Goal: Obtain resource: Download file/media

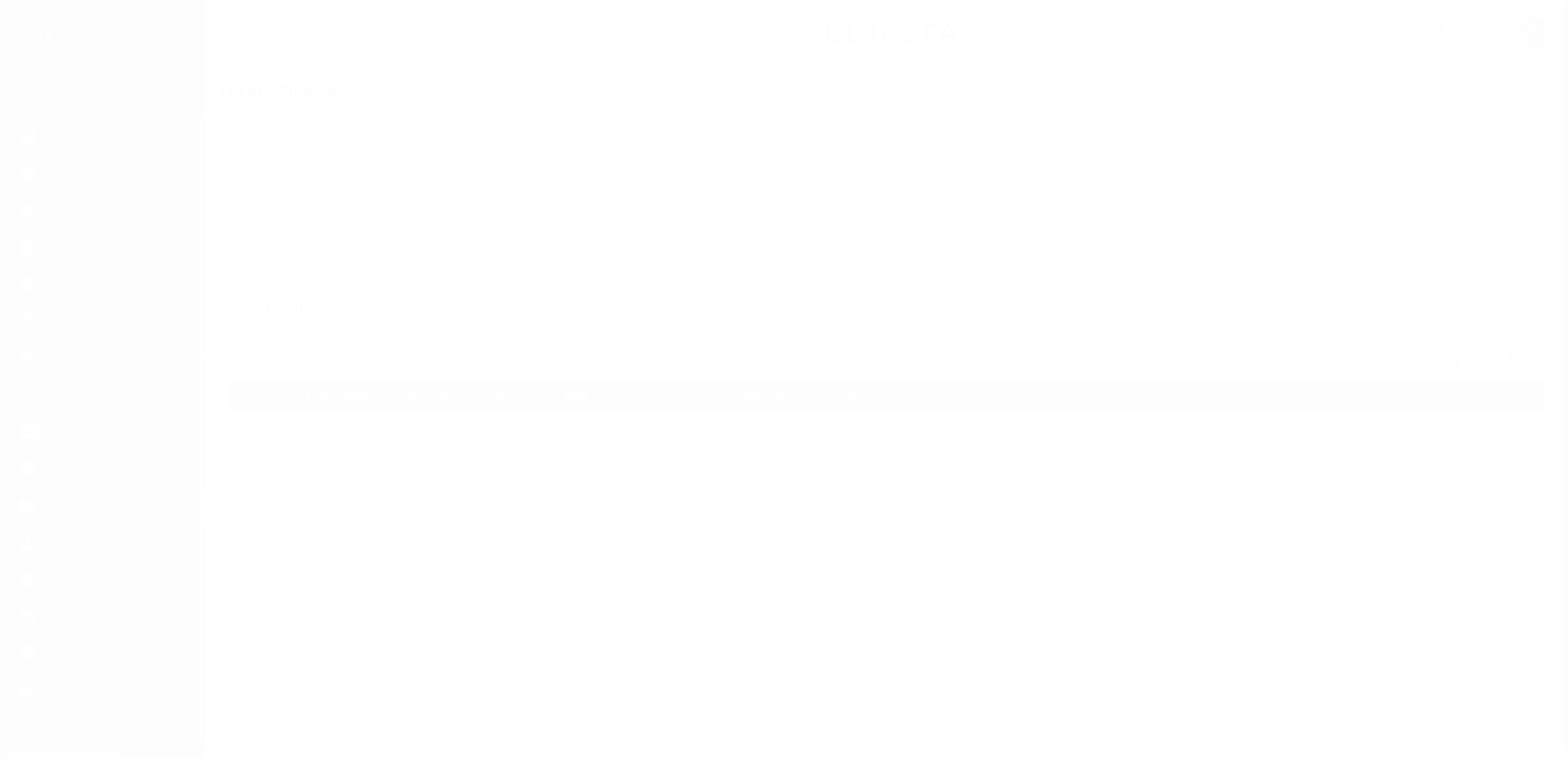
scroll to position [41, 0]
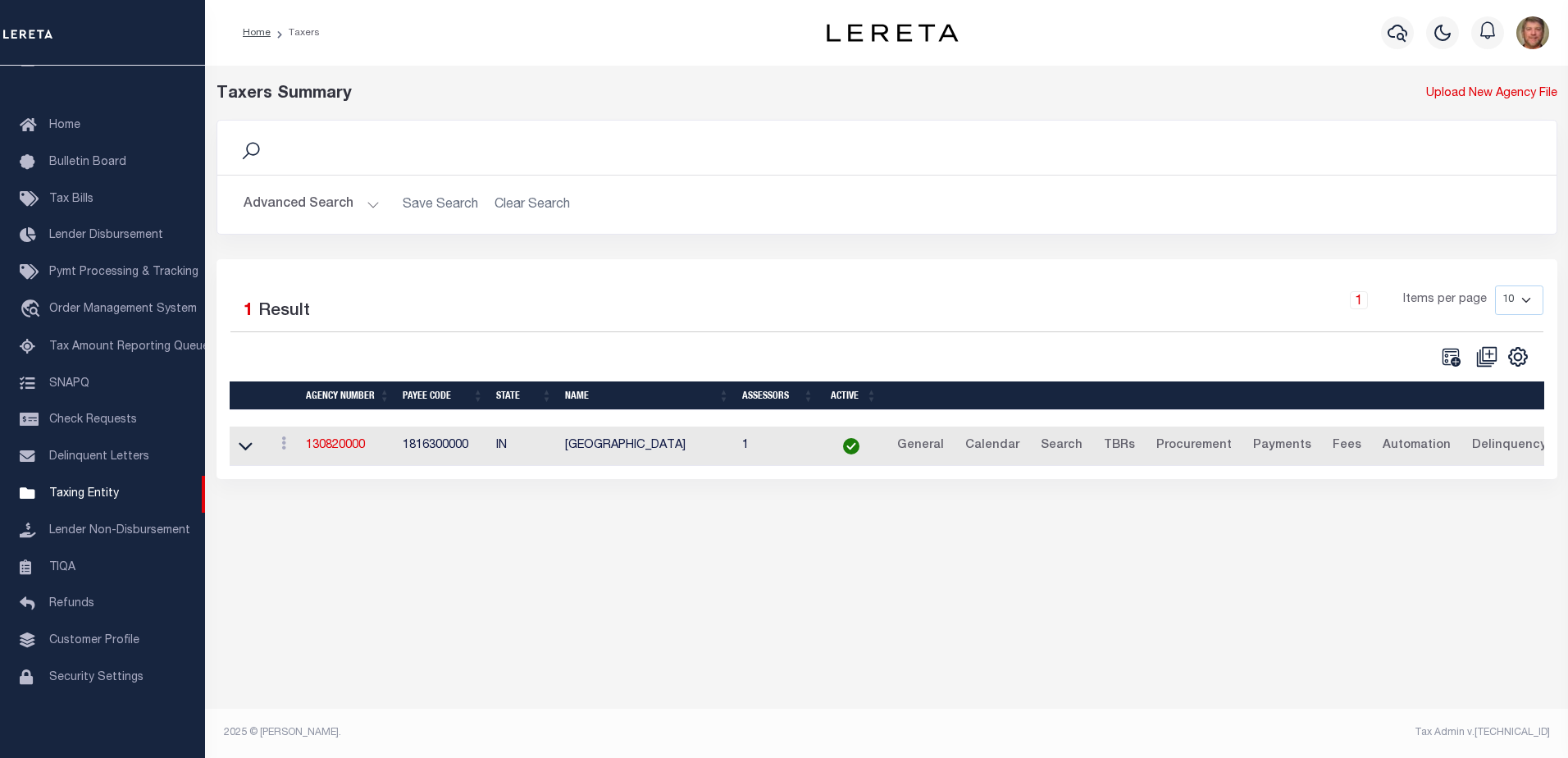
click at [363, 206] on button "Advanced Search" at bounding box center [312, 205] width 136 height 32
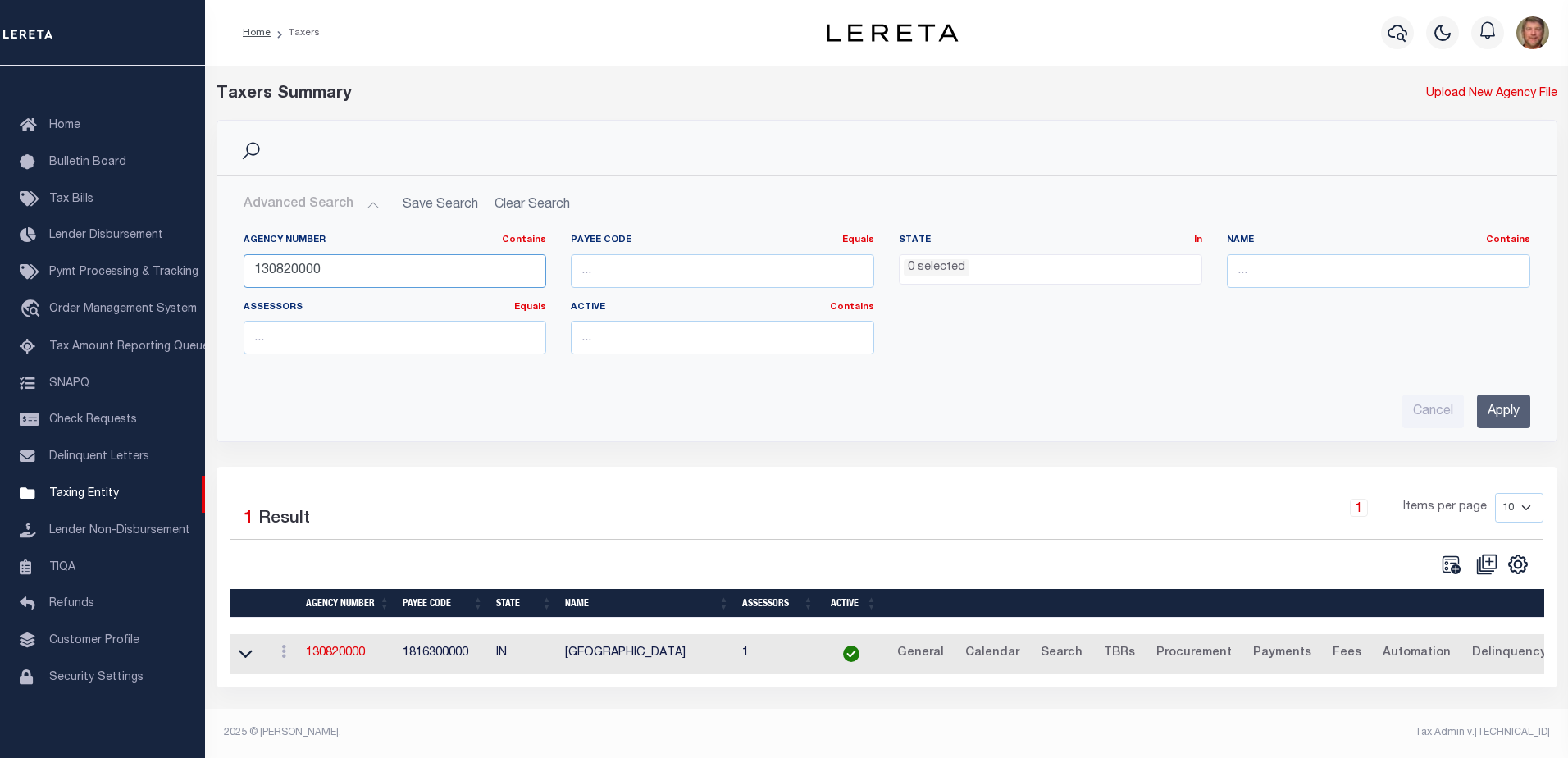
click at [336, 268] on input "130820000" at bounding box center [395, 271] width 303 height 33
drag, startPoint x: 324, startPoint y: 268, endPoint x: 224, endPoint y: 270, distance: 100.0
click at [224, 270] on div "Agency Number Contains Contains Is 130820000 Payee Code Equals Equals Is Not Eq…" at bounding box center [887, 294] width 1338 height 147
click at [1504, 425] on input "Apply" at bounding box center [1503, 411] width 53 height 33
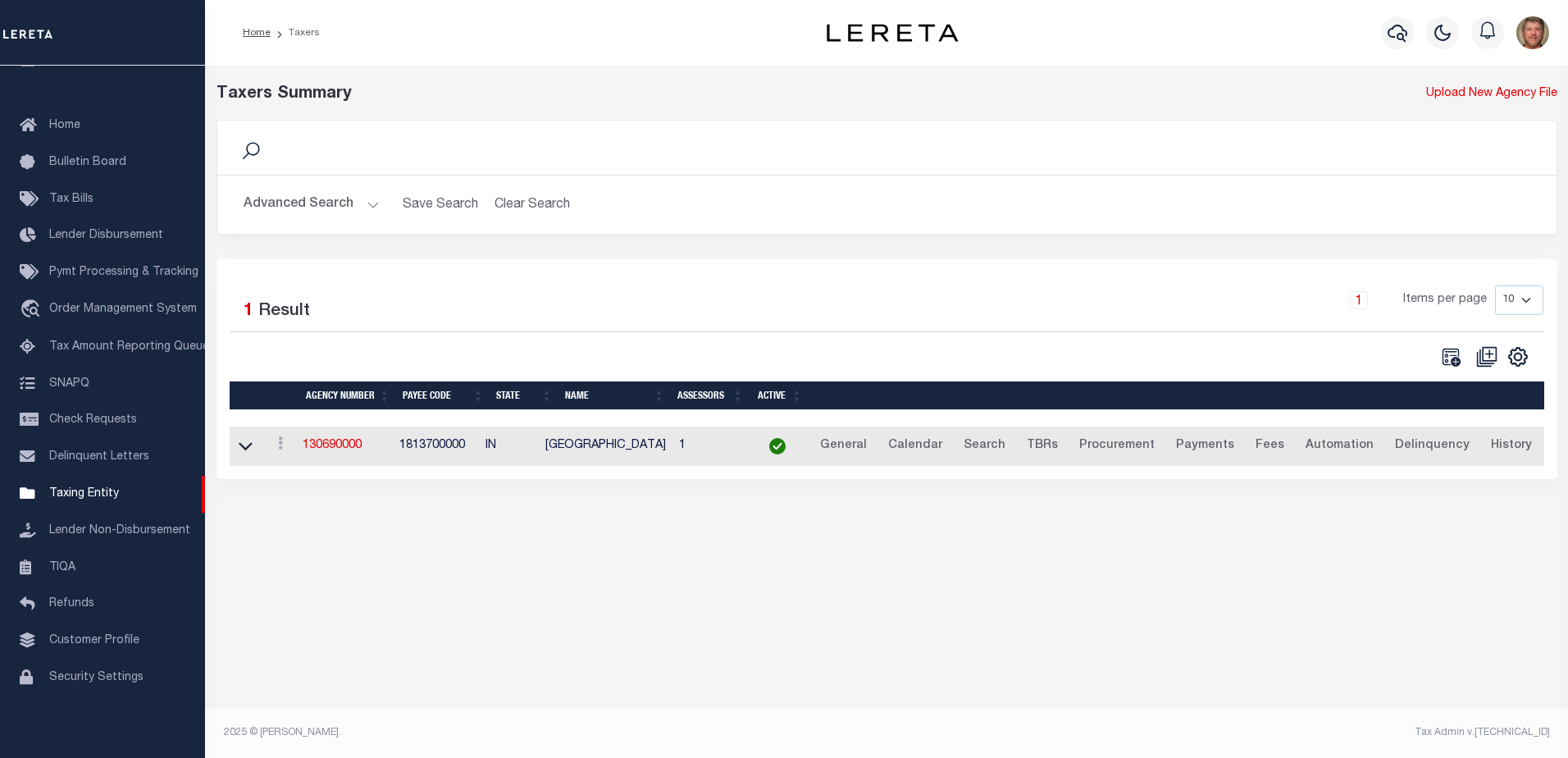
click at [316, 209] on button "Advanced Search" at bounding box center [312, 205] width 136 height 32
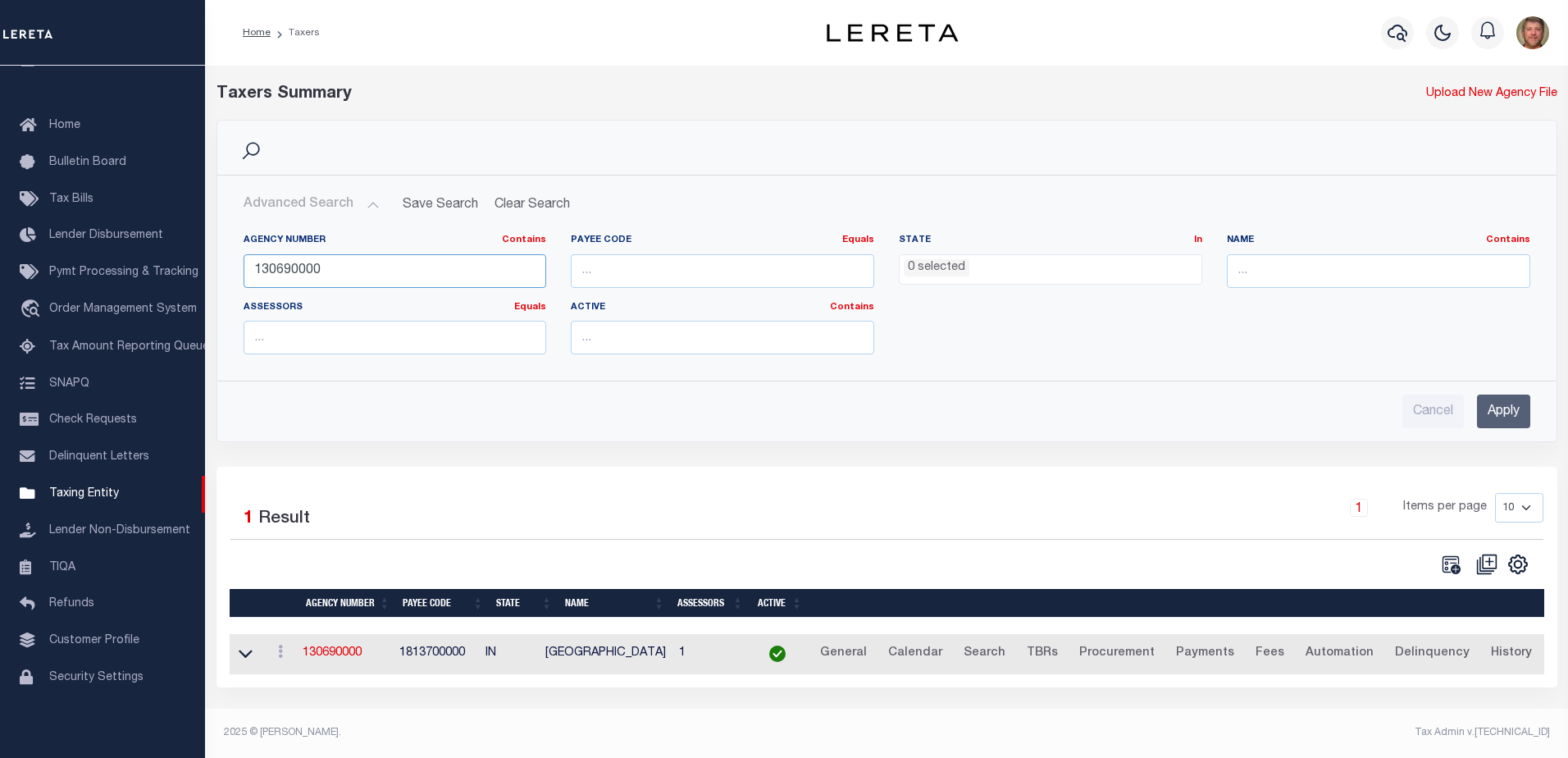
drag, startPoint x: 327, startPoint y: 263, endPoint x: 219, endPoint y: 268, distance: 108.1
click at [220, 266] on div "Agency Number Contains Contains Is 130690000 Payee Code Equals Equals Is Not Eq…" at bounding box center [887, 294] width 1338 height 147
type input "420272001"
click at [1503, 412] on input "Apply" at bounding box center [1503, 411] width 53 height 33
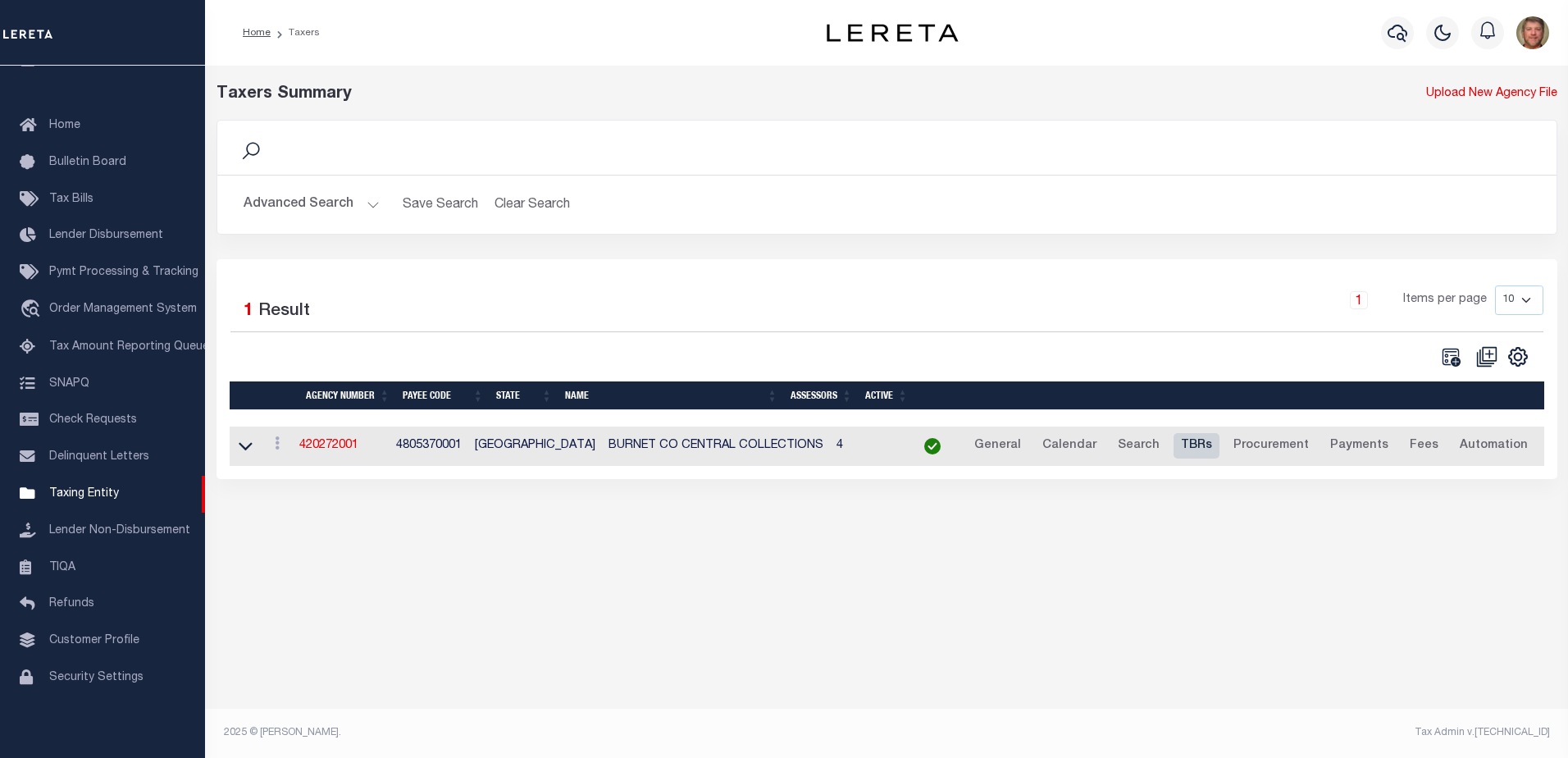
click at [1174, 450] on link "TBRs" at bounding box center [1196, 446] width 46 height 26
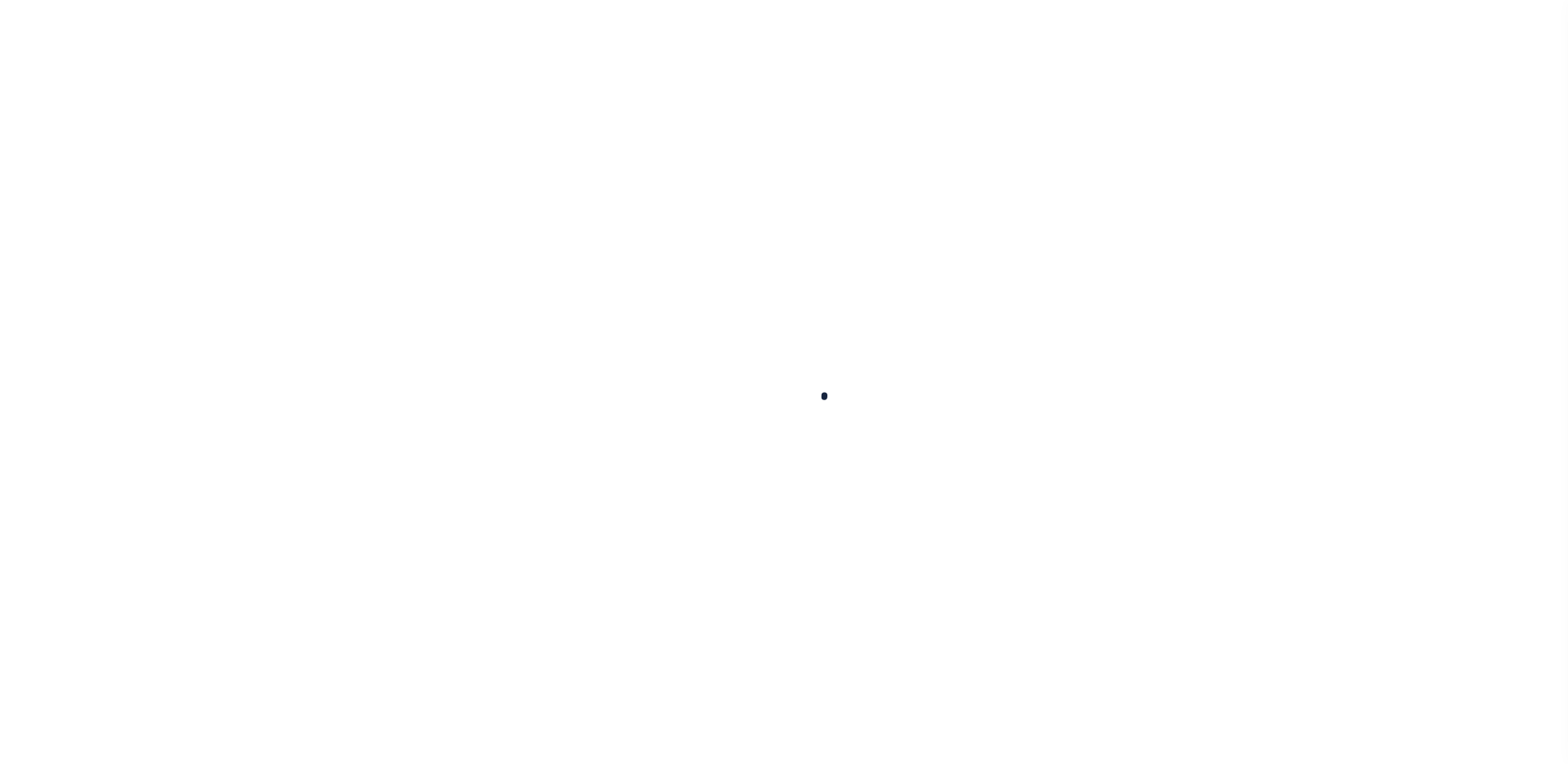
select select
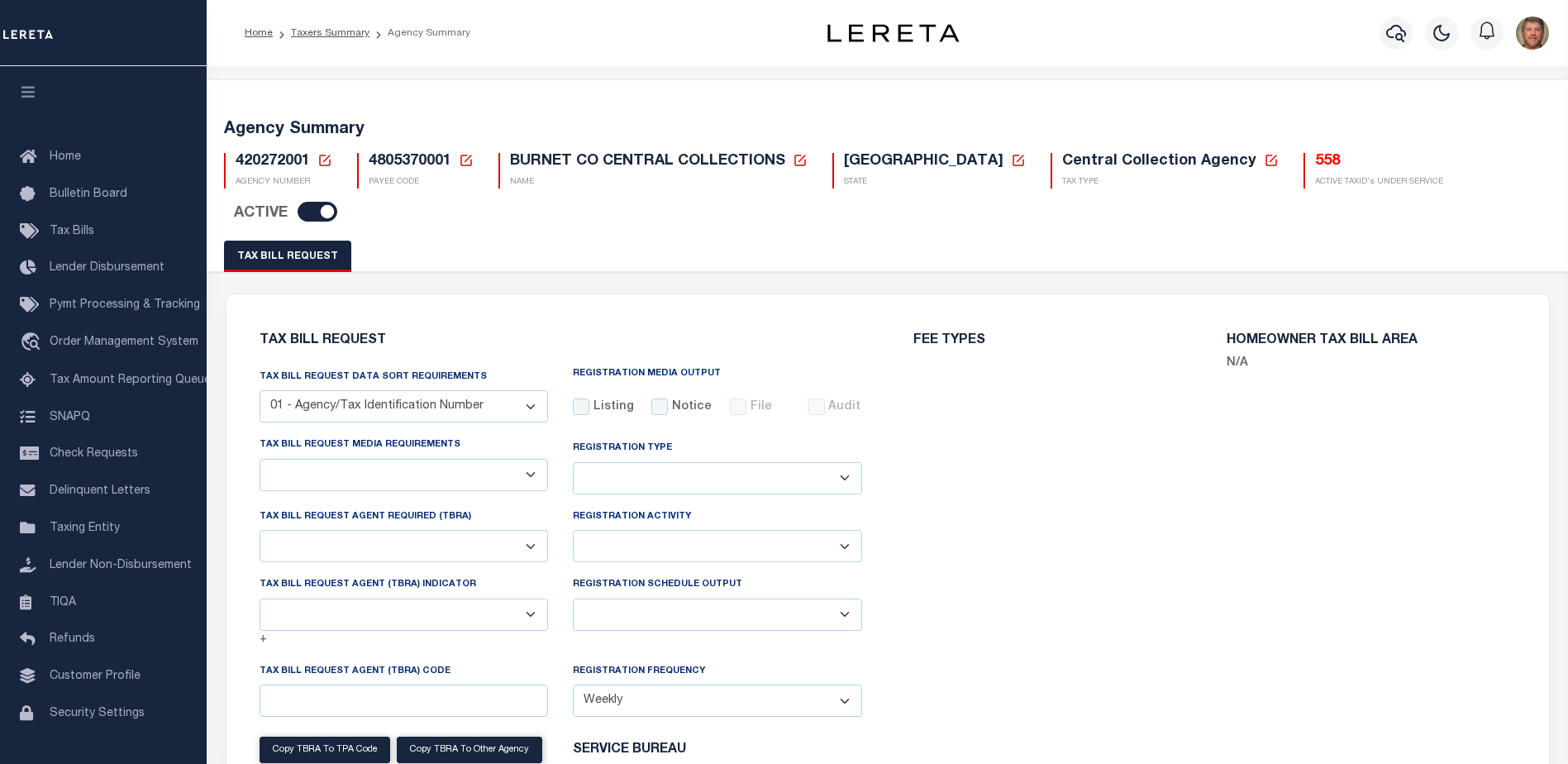
select select
select select "22"
select select "true"
select select "13"
select select "1"
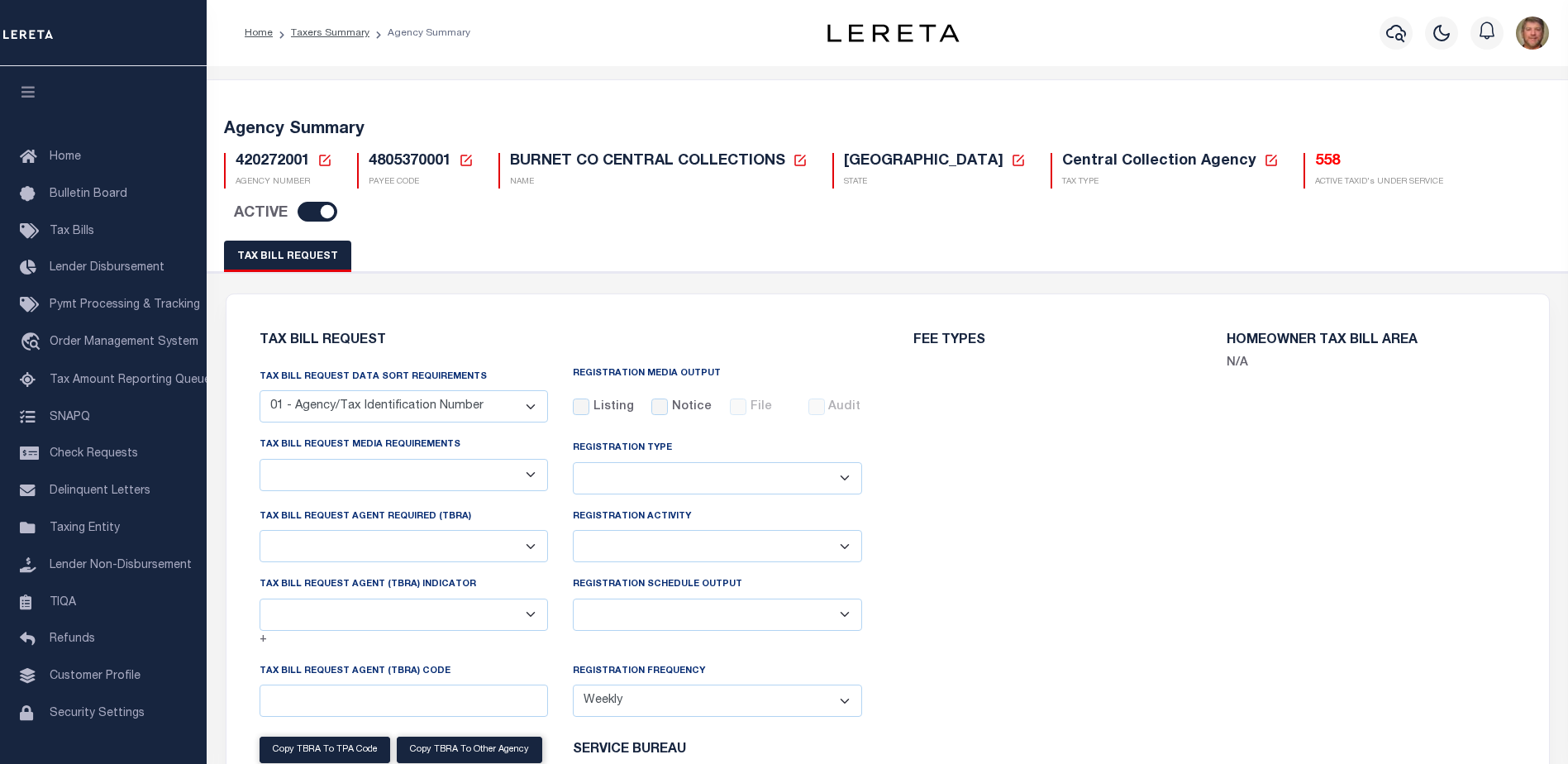
type input "112797"
select select
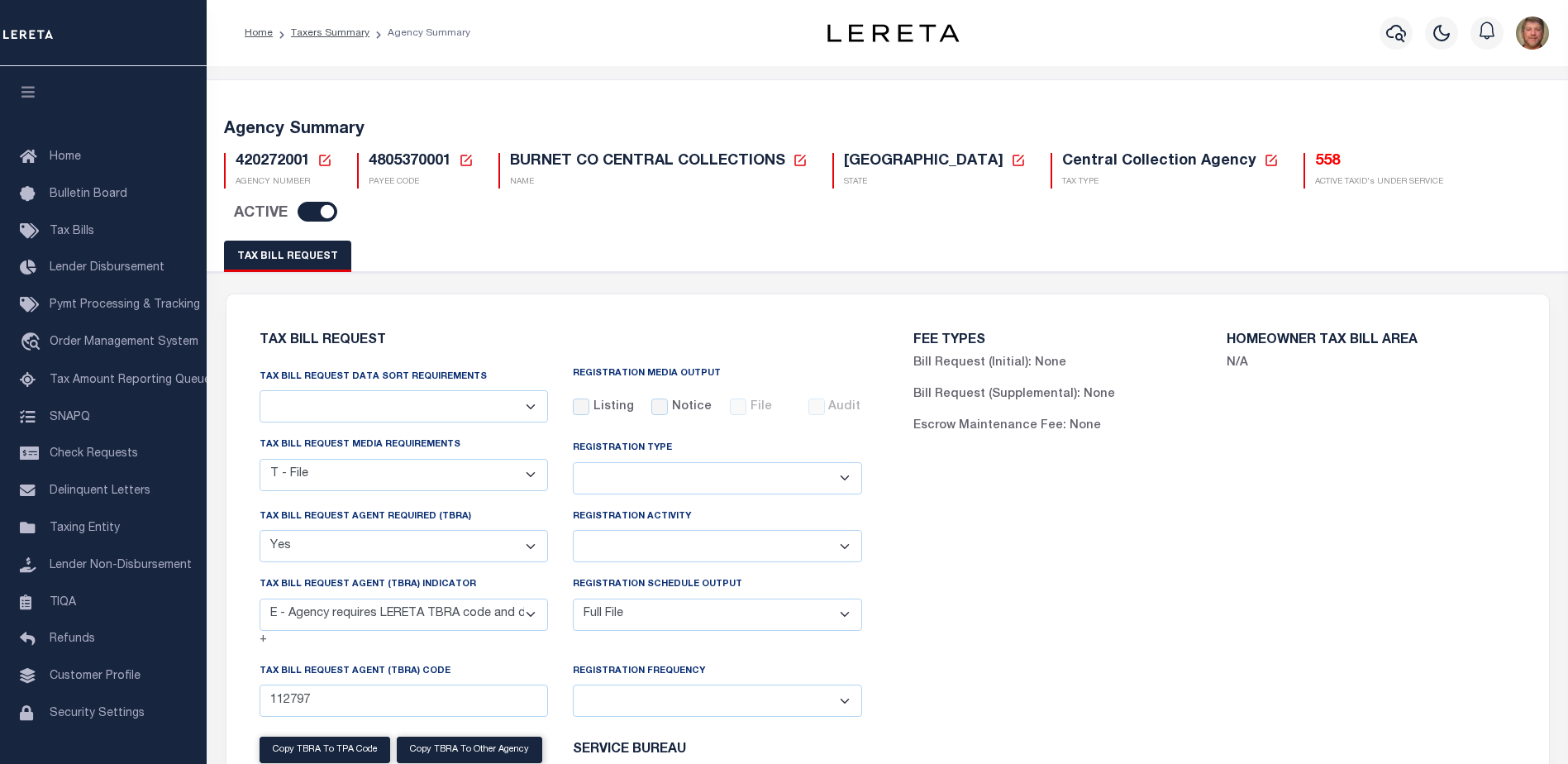
click at [1315, 167] on h5 "558" at bounding box center [1379, 162] width 128 height 19
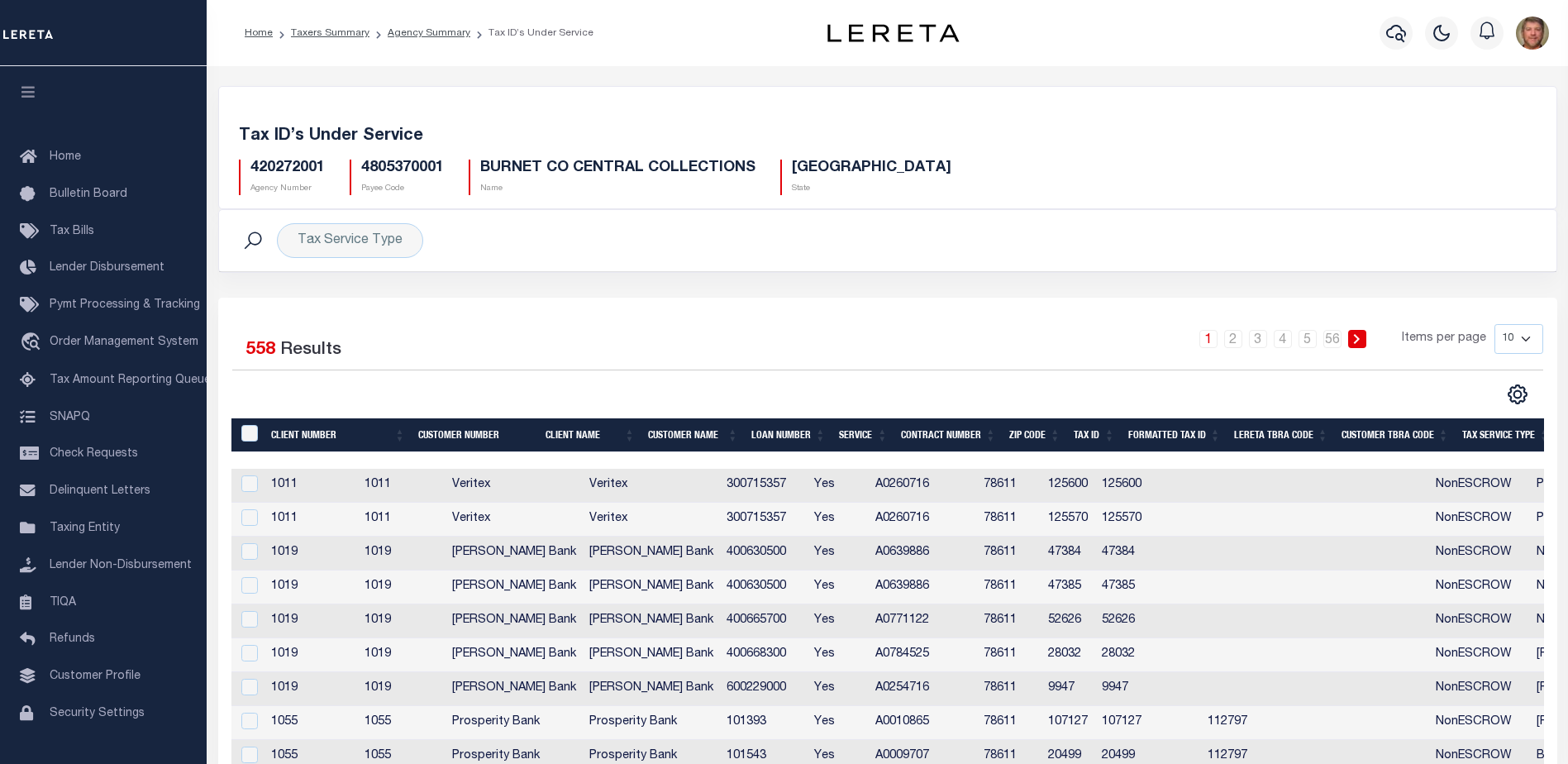
scroll to position [0, 379]
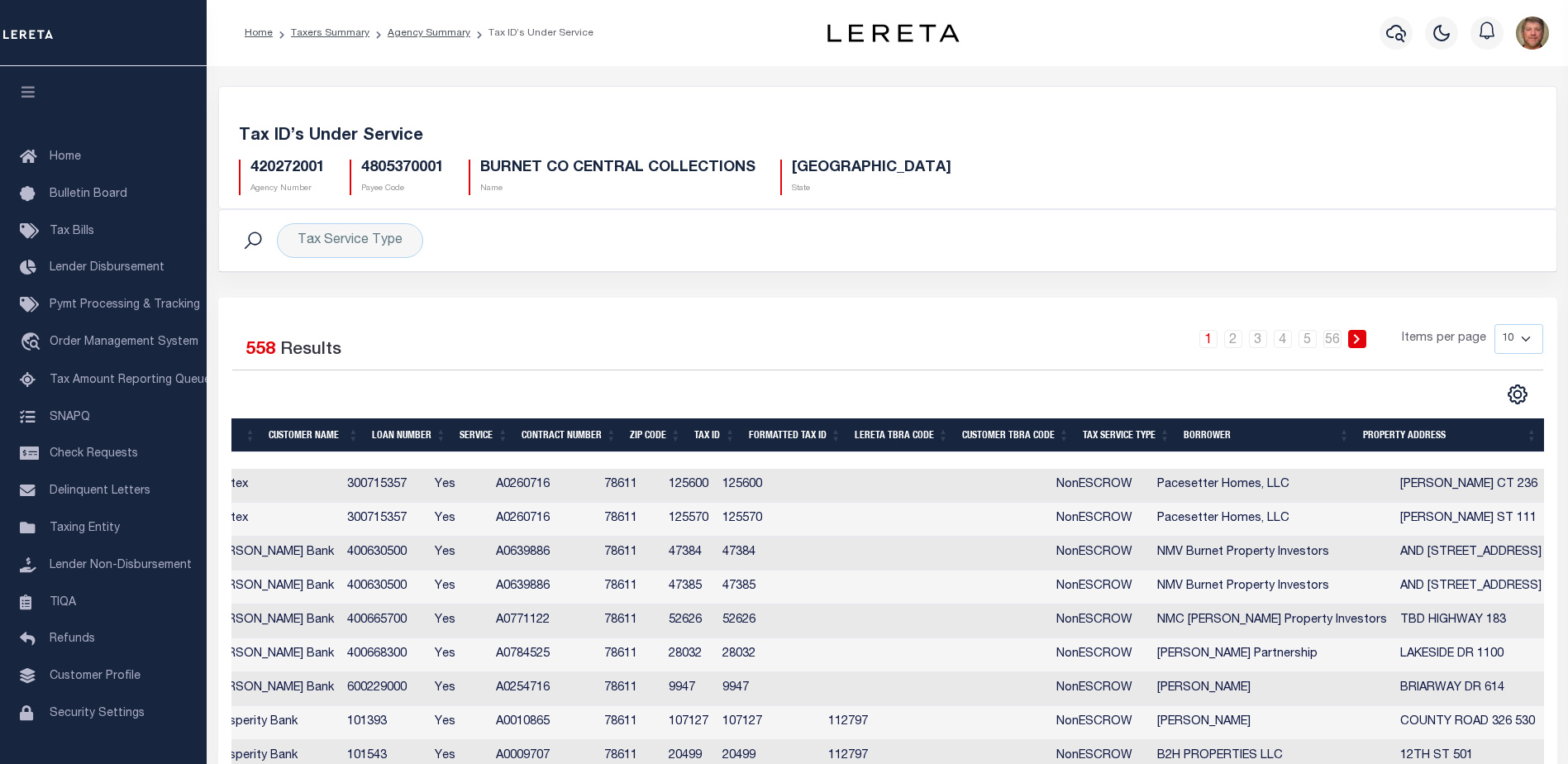
click at [1141, 436] on th "Tax Service Type" at bounding box center [1126, 435] width 100 height 33
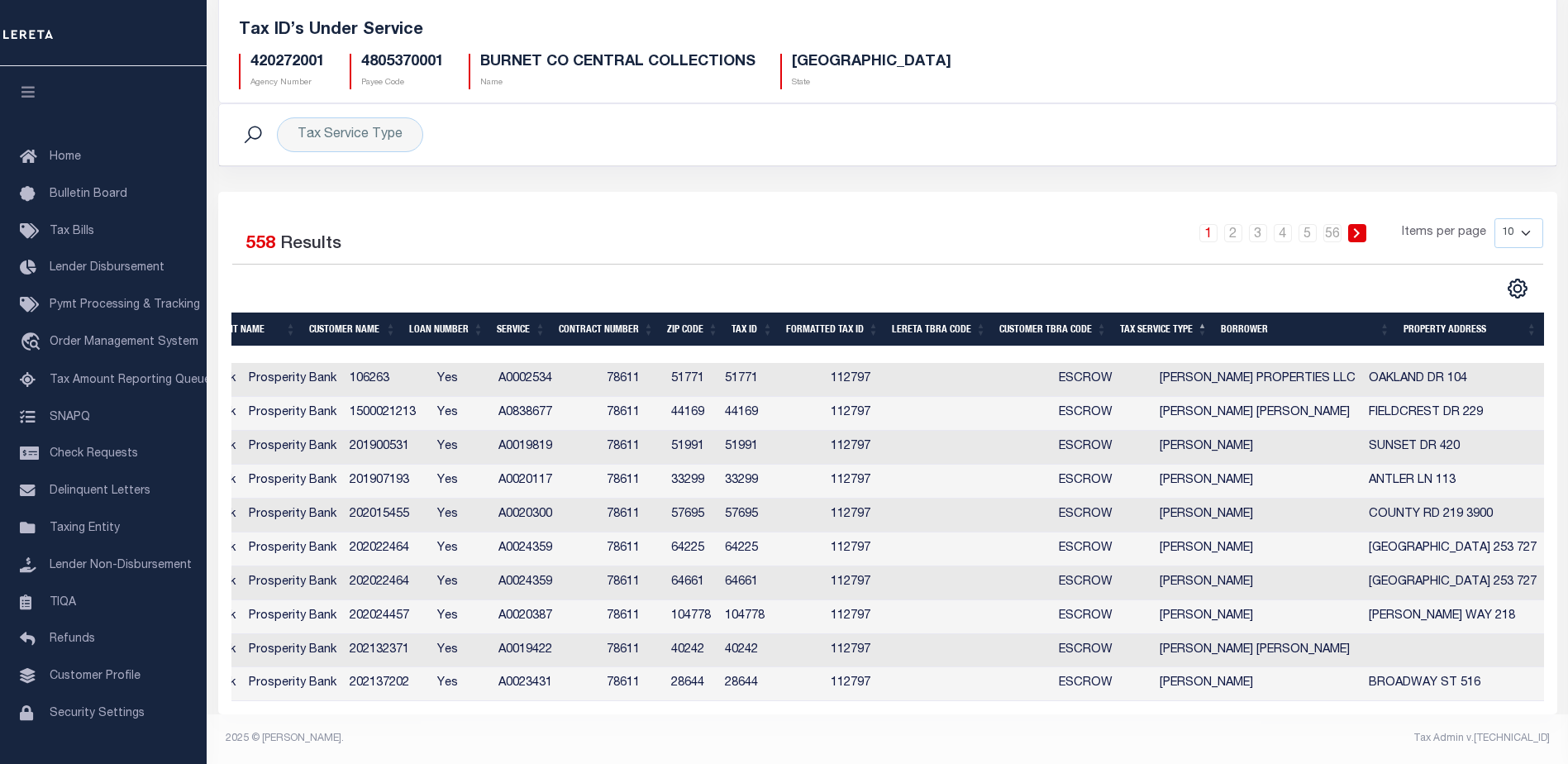
scroll to position [117, 0]
click at [1509, 219] on select "10 25 50 100" at bounding box center [1519, 234] width 48 height 30
select select "100"
click at [1495, 219] on select "10 25 50 100" at bounding box center [1519, 234] width 48 height 30
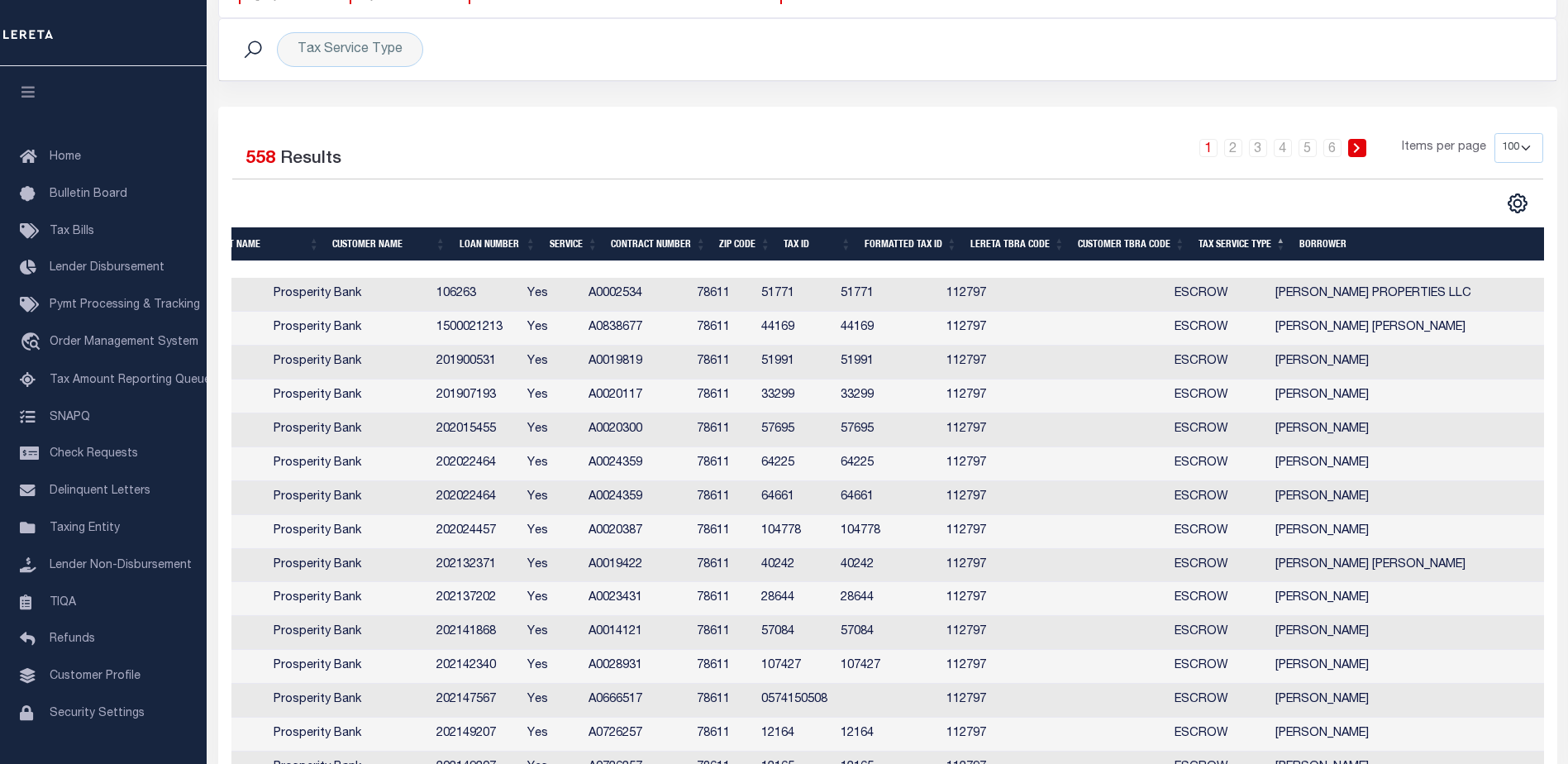
scroll to position [0, 0]
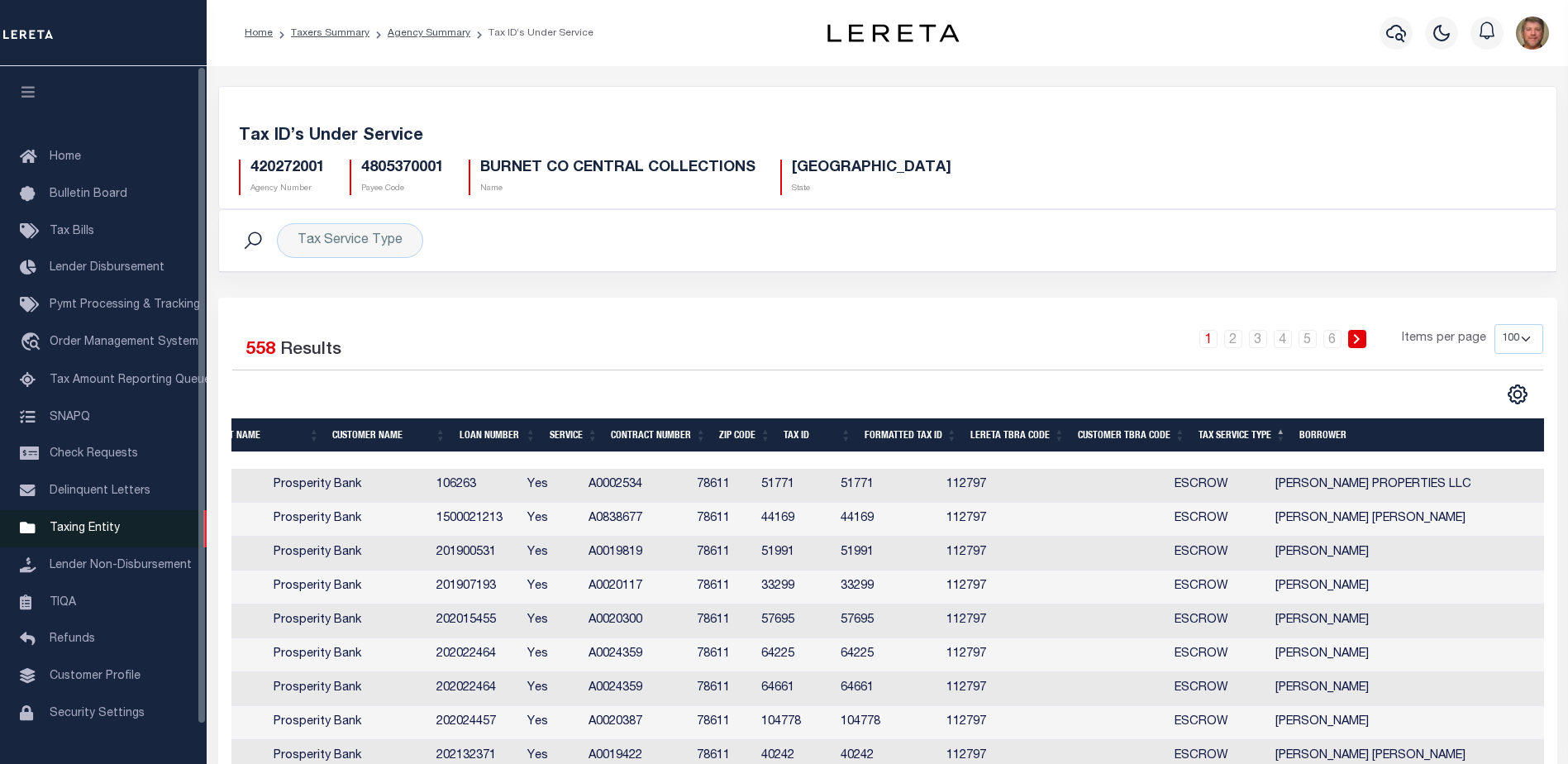
click at [57, 542] on link "Taxing Entity" at bounding box center [103, 529] width 206 height 37
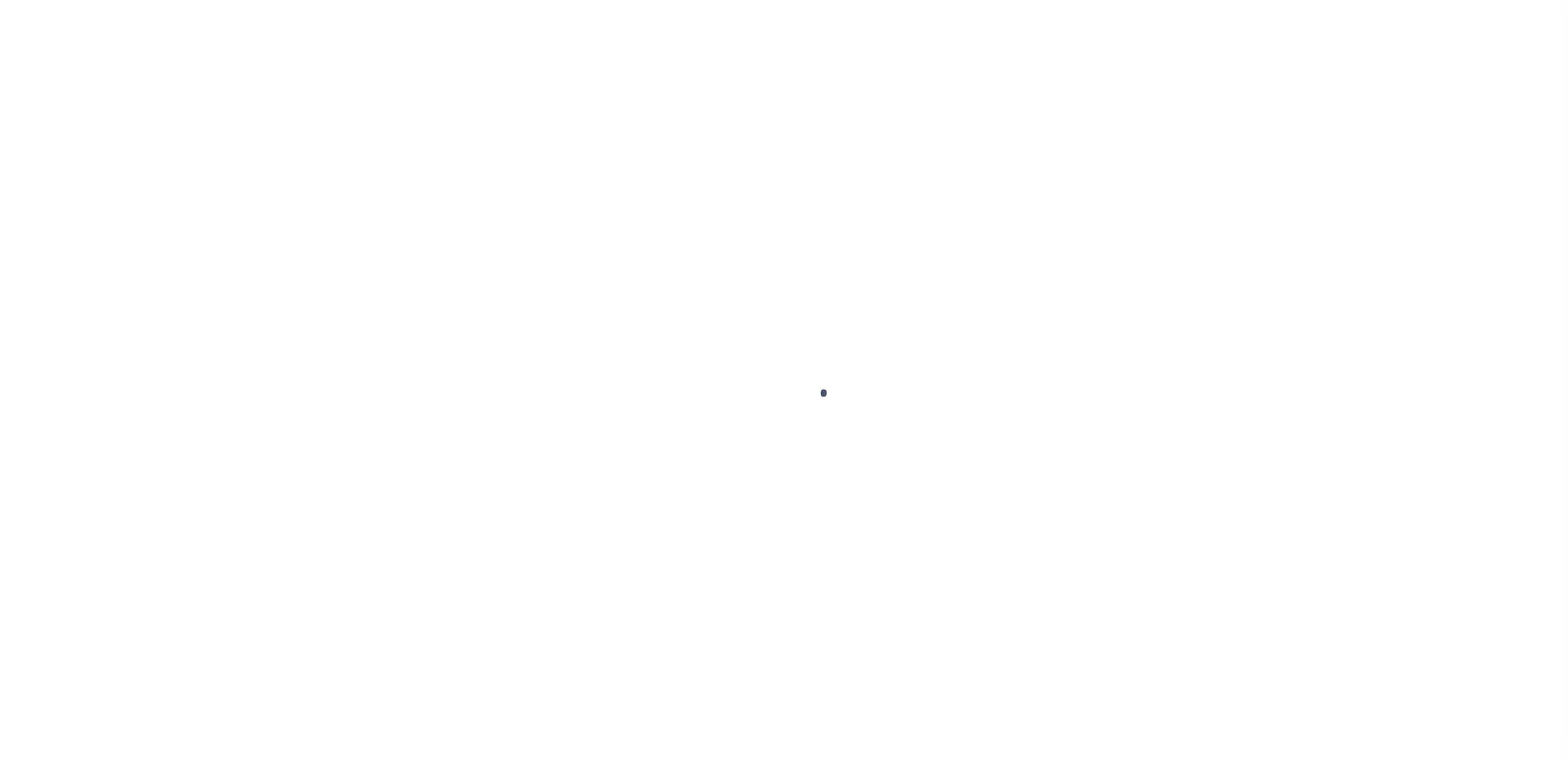
select select
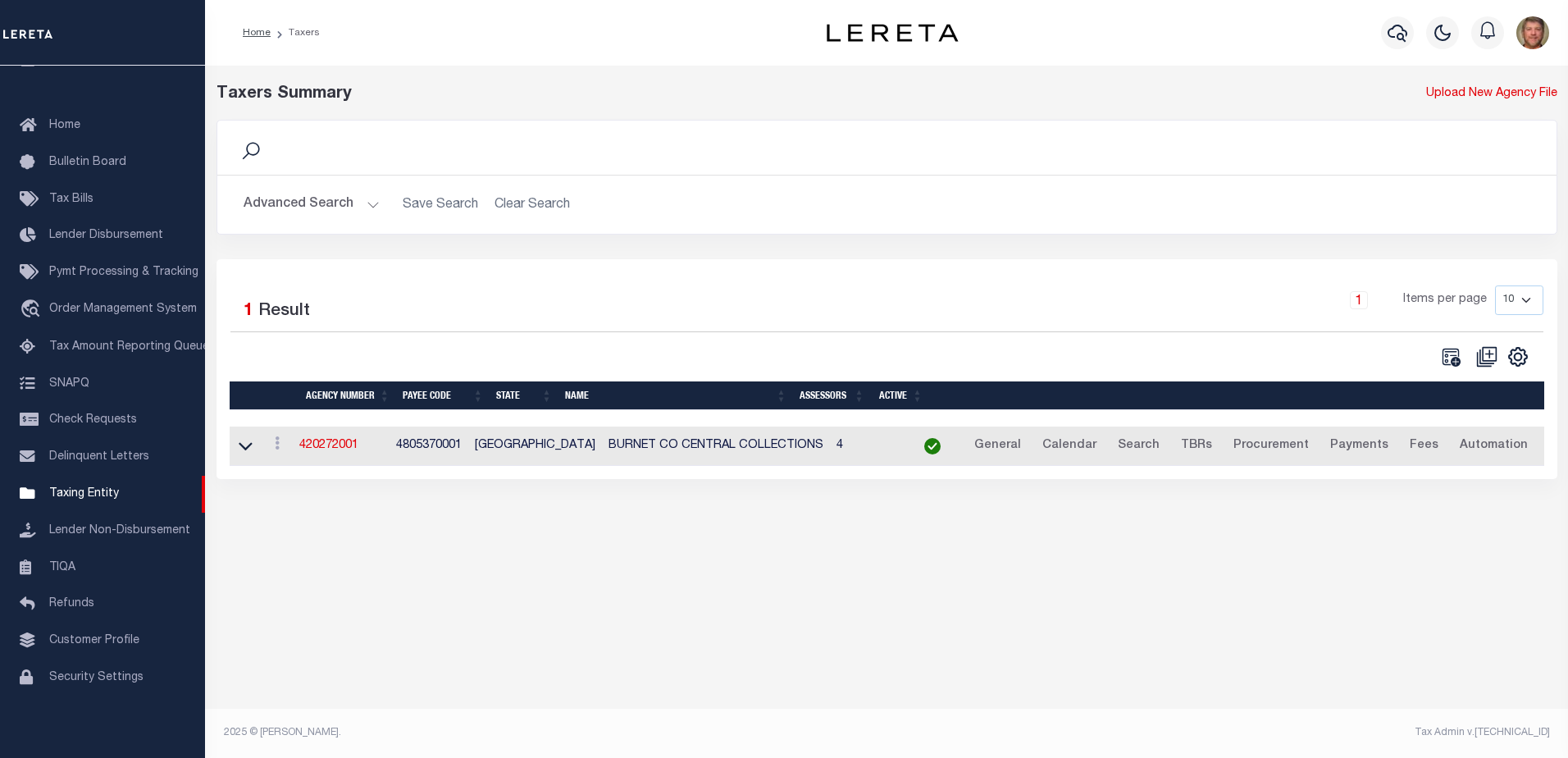
click at [355, 200] on button "Advanced Search" at bounding box center [312, 205] width 136 height 32
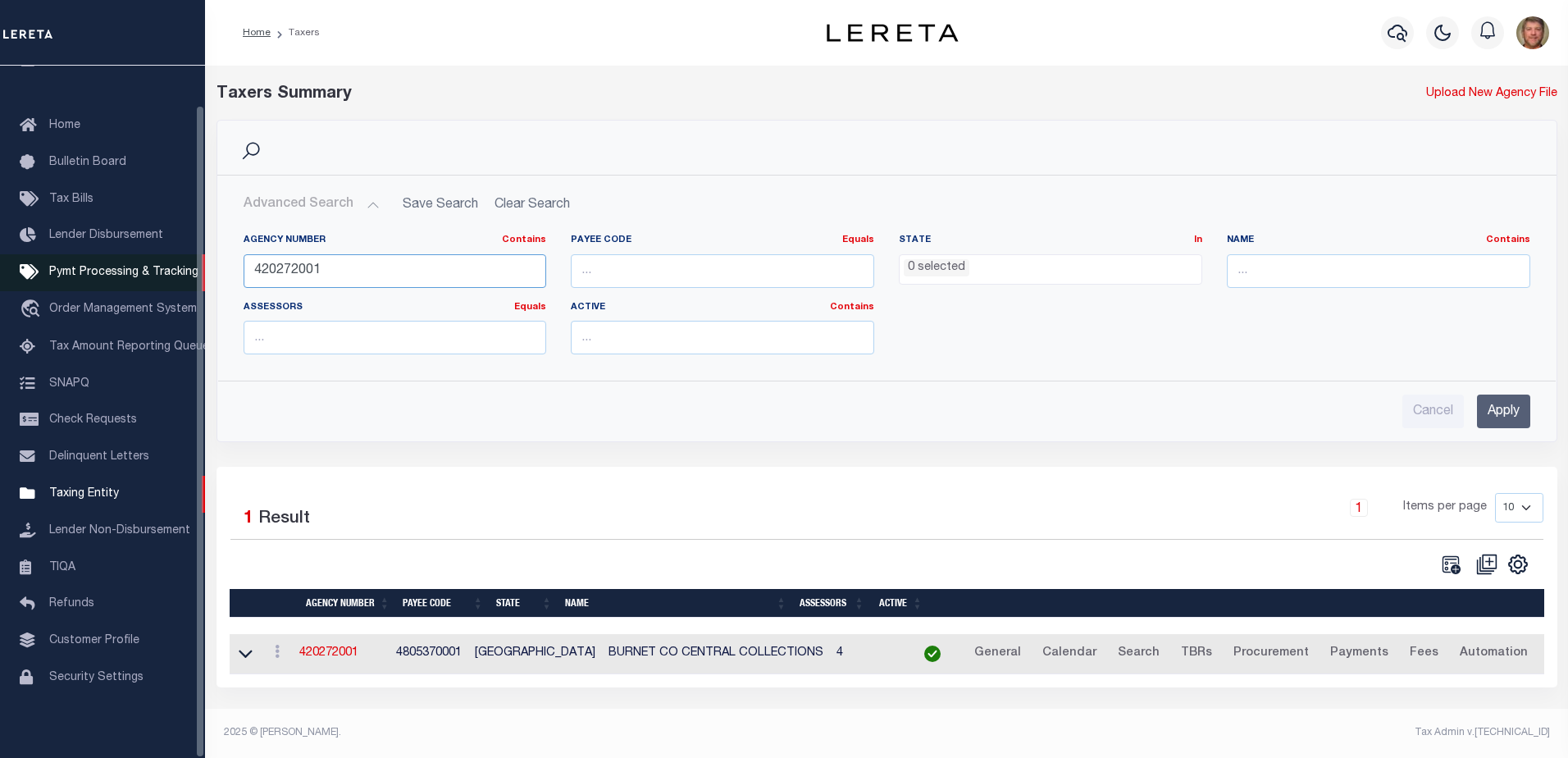
drag, startPoint x: 346, startPoint y: 267, endPoint x: 193, endPoint y: 266, distance: 153.0
click at [193, 266] on div "Home Taxers Profile" at bounding box center [784, 373] width 1568 height 748
type input "130100000"
click at [1502, 404] on input "Apply" at bounding box center [1503, 411] width 53 height 33
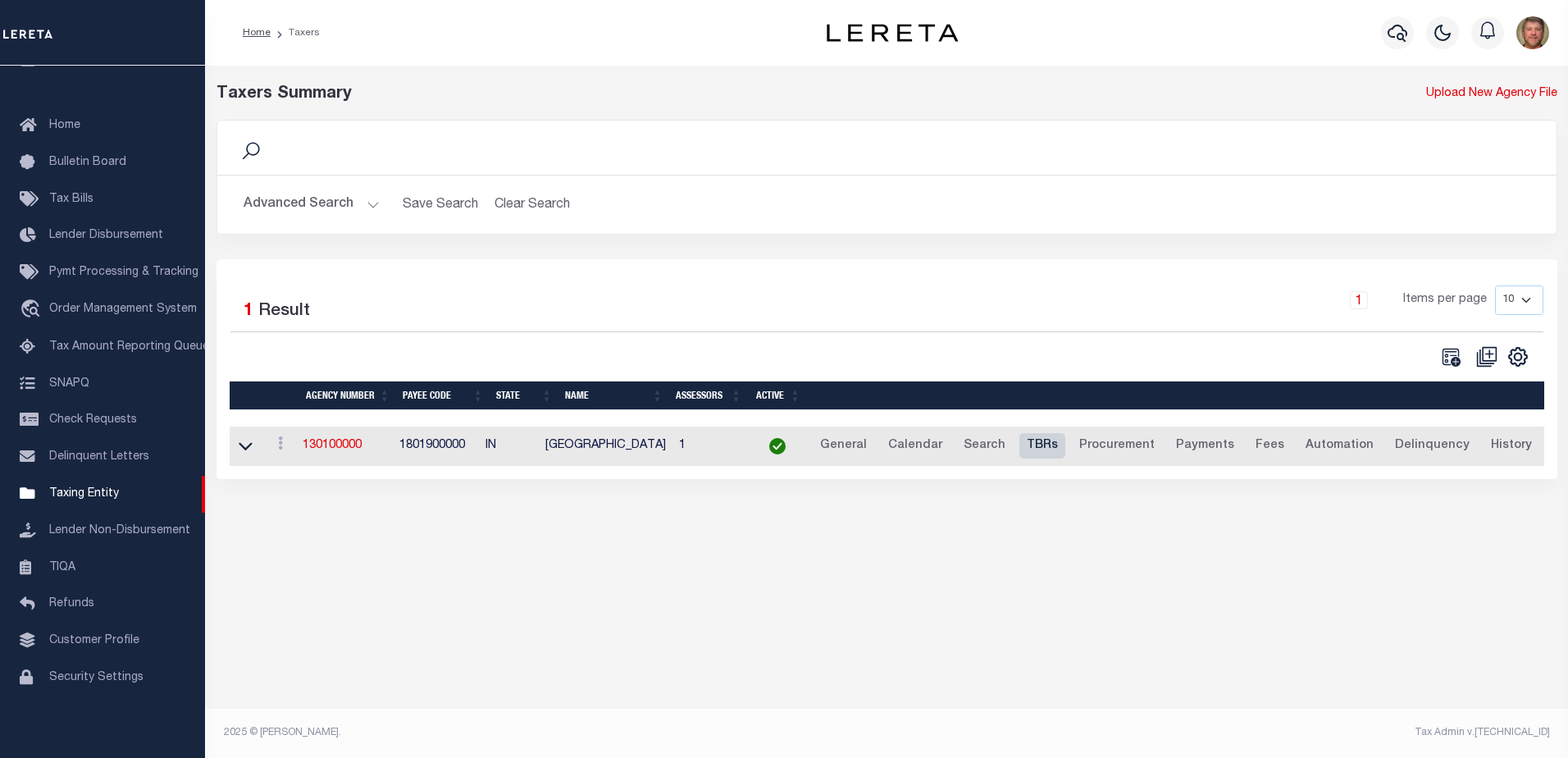
click at [1039, 448] on link "TBRs" at bounding box center [1042, 446] width 46 height 26
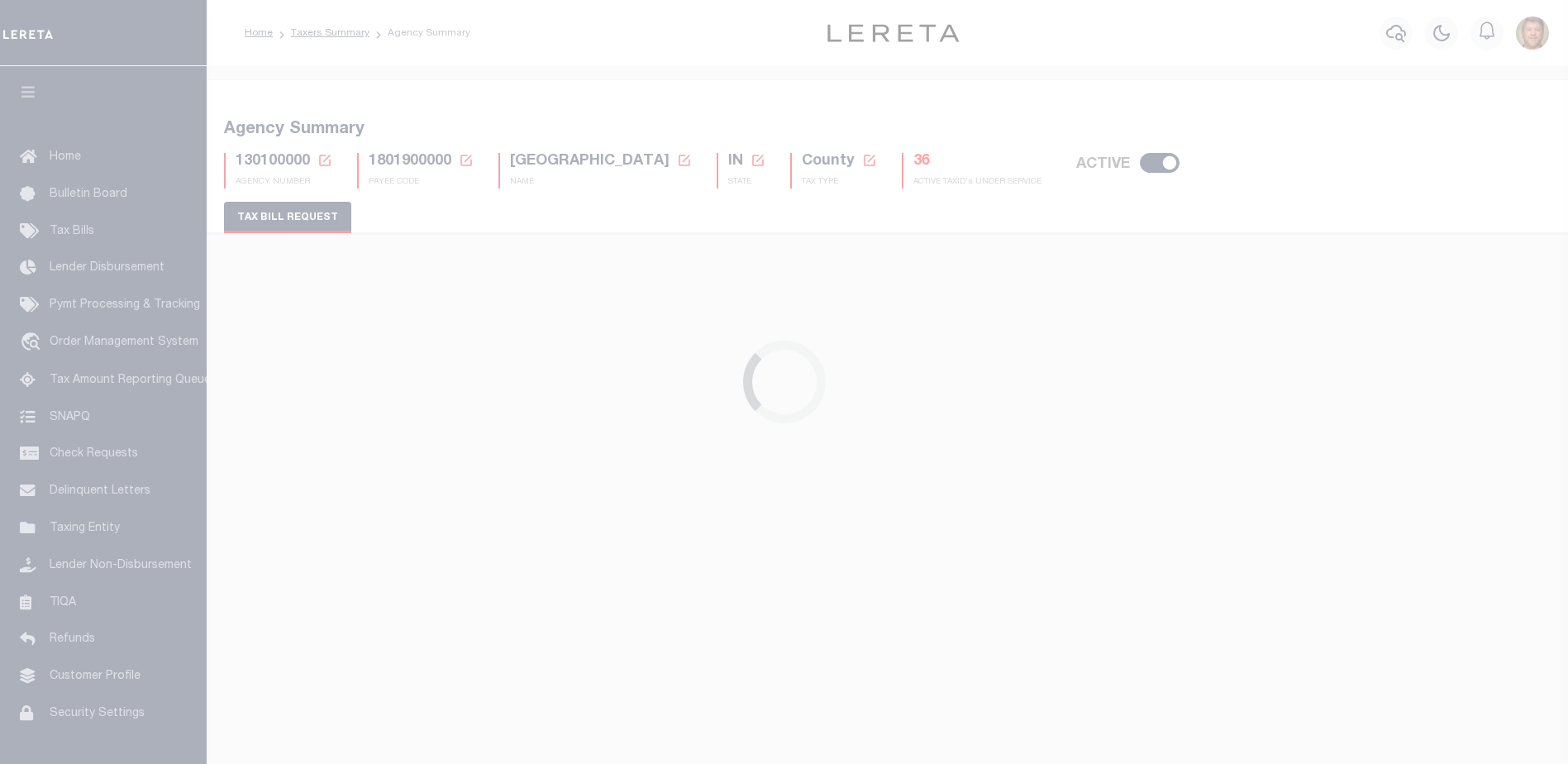
select select "22"
select select "false"
select select "1"
select select
click at [913, 161] on h5 "36" at bounding box center [977, 162] width 128 height 19
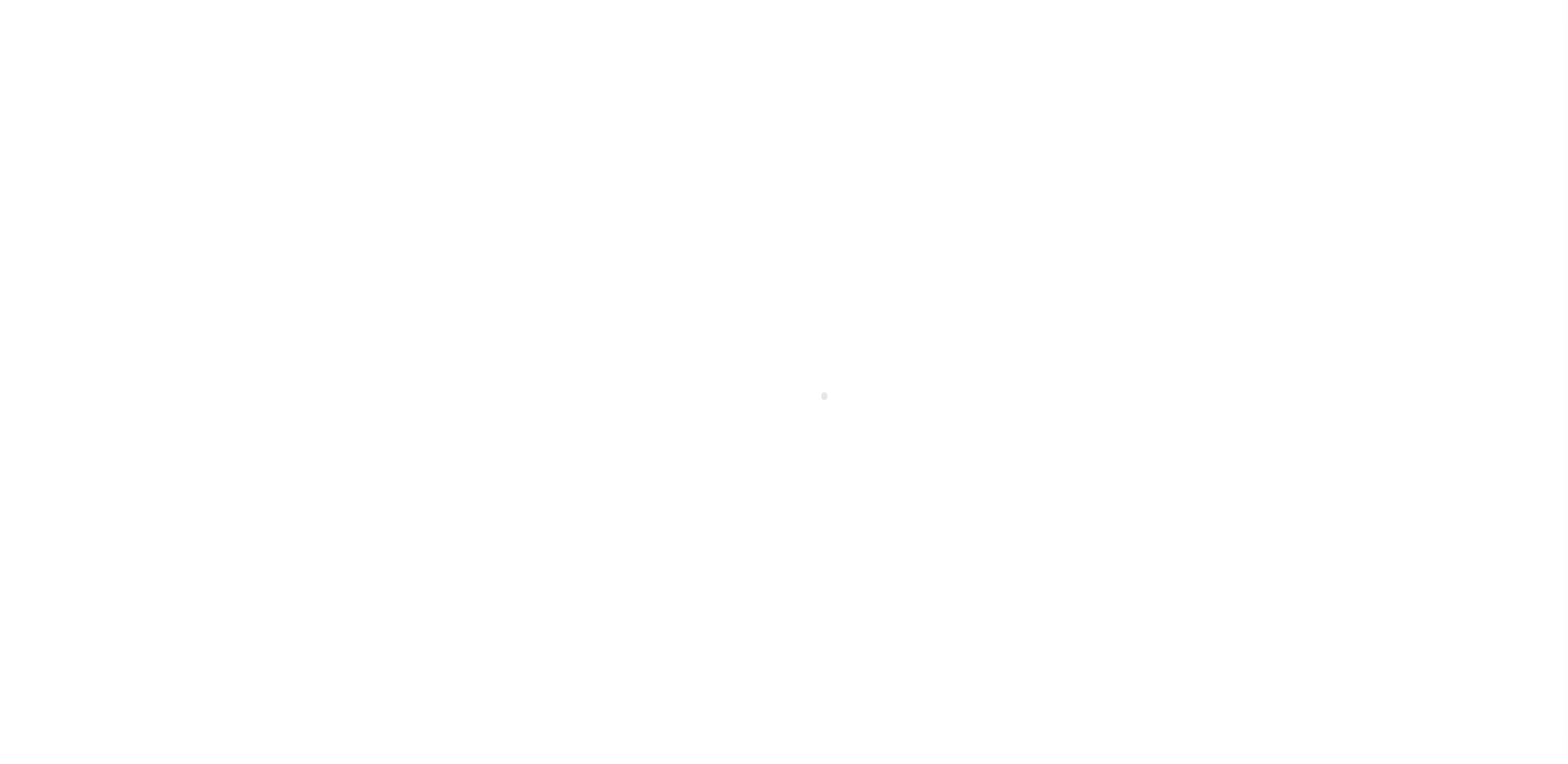
select select "100"
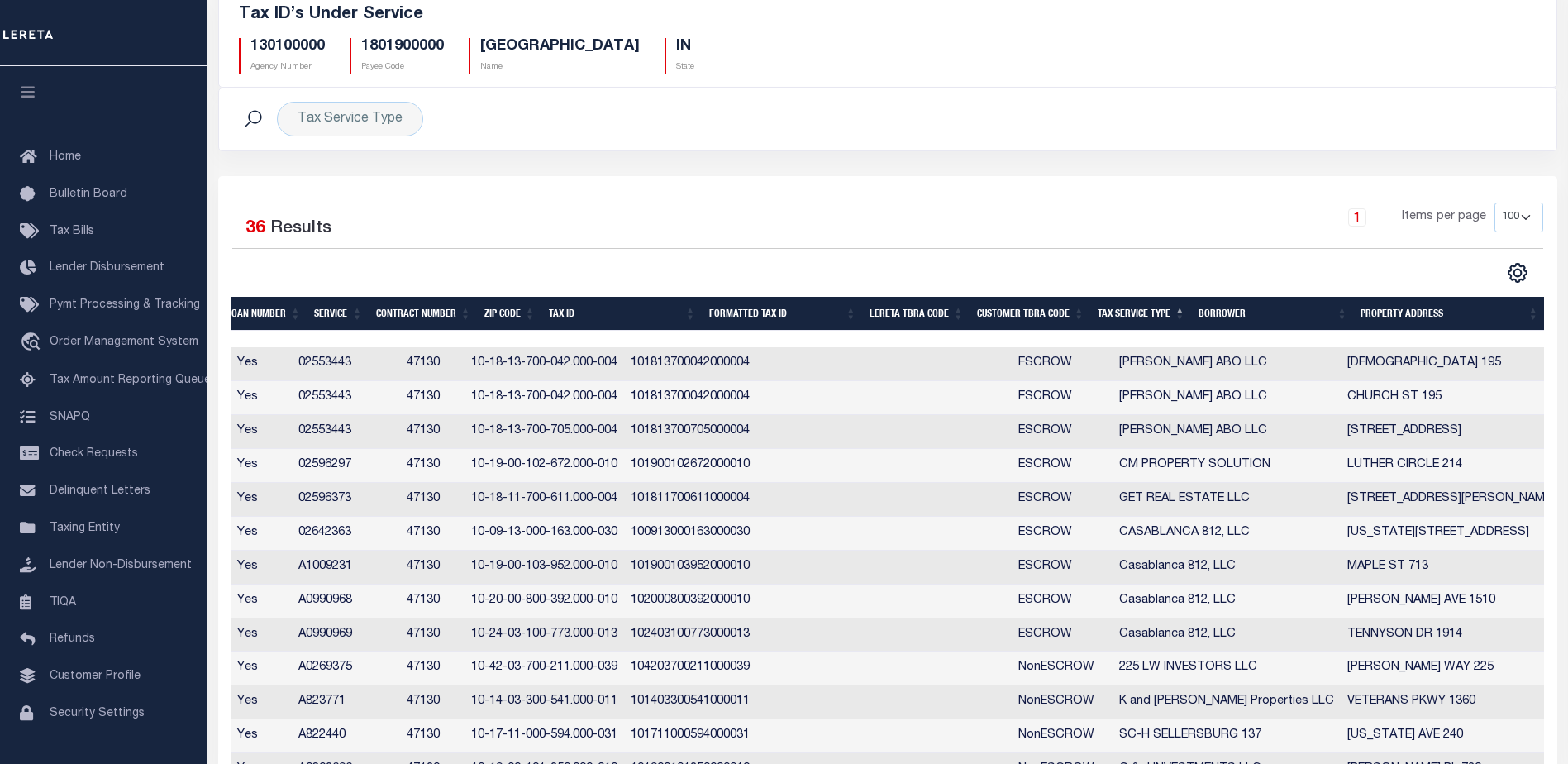
scroll to position [166, 0]
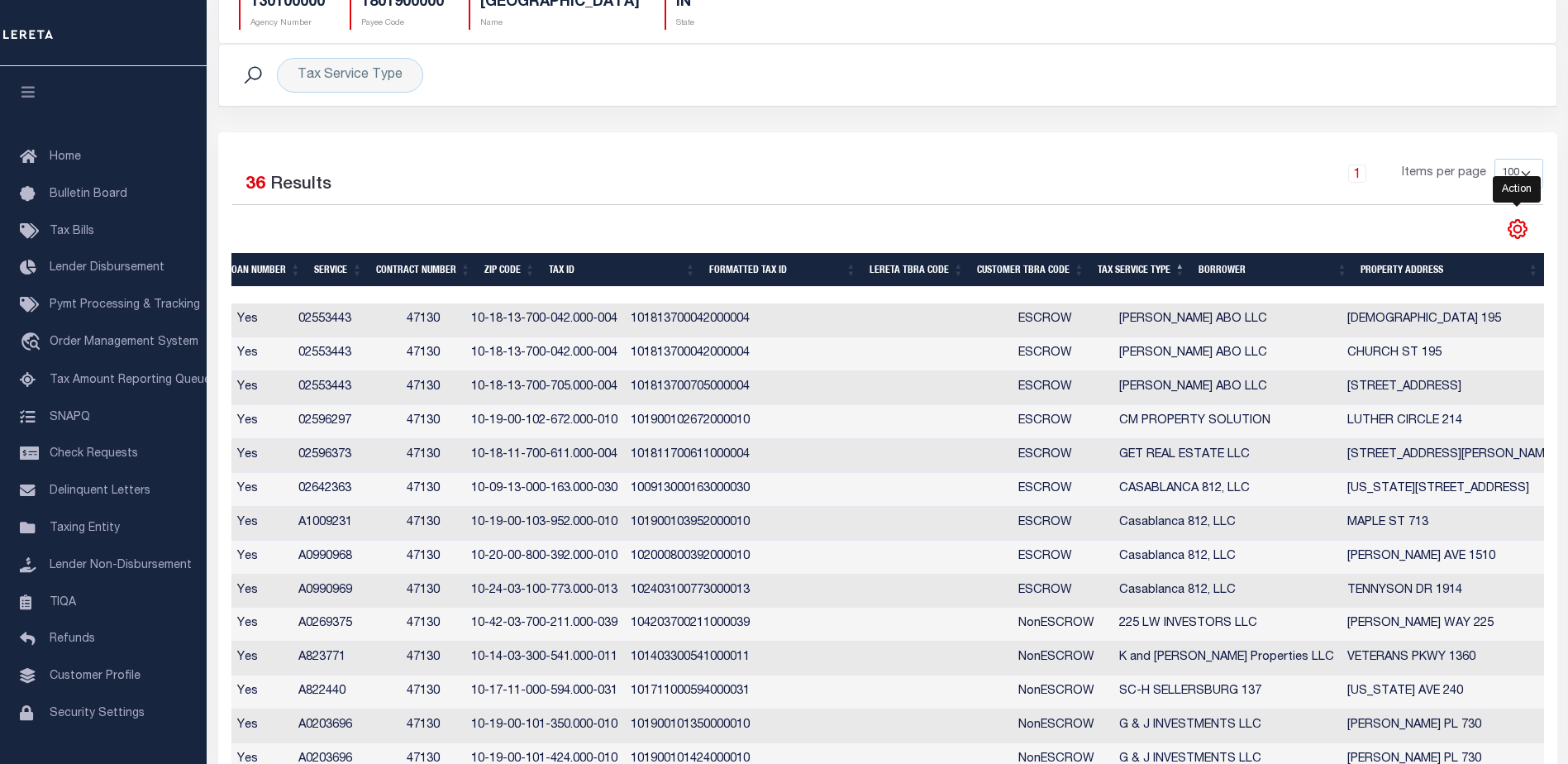
click at [1515, 226] on icon "" at bounding box center [1518, 229] width 21 height 21
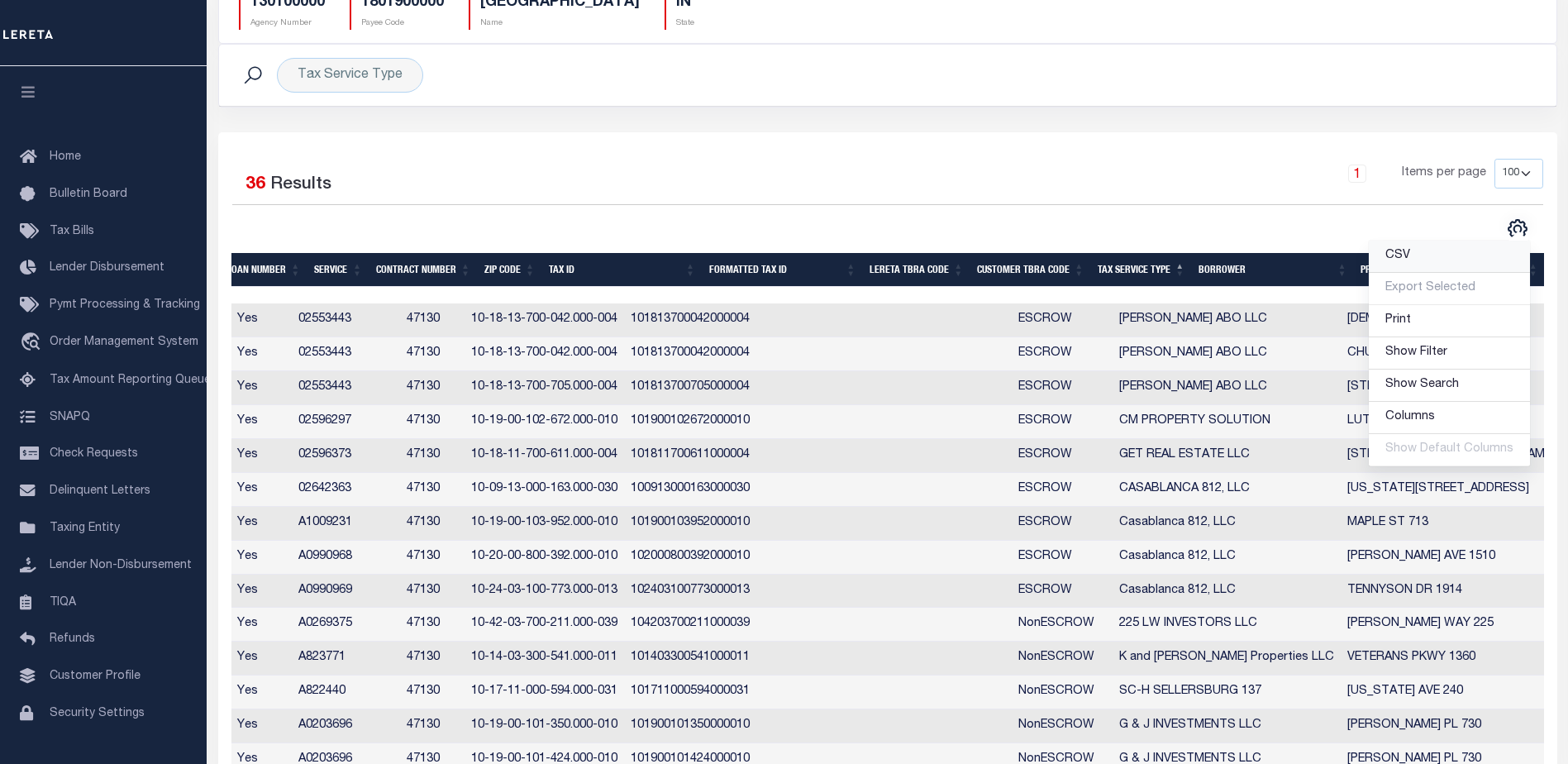
click at [1410, 259] on span "CSV" at bounding box center [1398, 255] width 25 height 11
